Goal: Information Seeking & Learning: Compare options

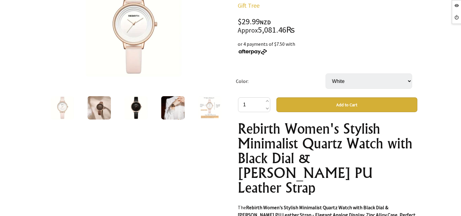
scroll to position [102, 0]
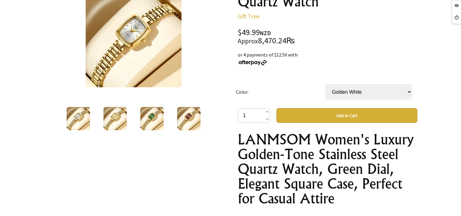
scroll to position [68, 0]
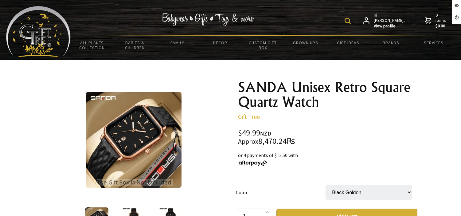
click at [133, 207] on img at bounding box center [133, 218] width 23 height 23
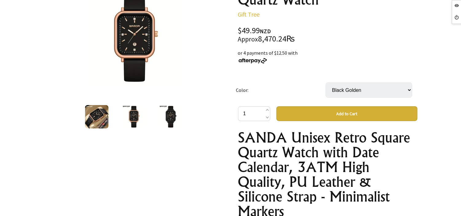
click at [175, 113] on img at bounding box center [170, 116] width 23 height 23
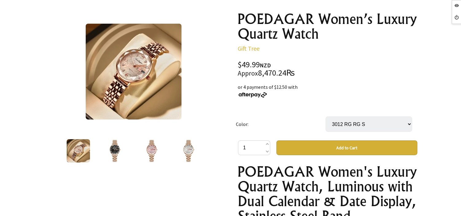
scroll to position [68, 0]
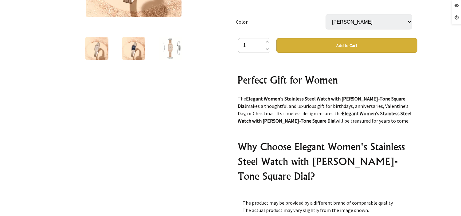
scroll to position [1430, 0]
